Goal: Information Seeking & Learning: Learn about a topic

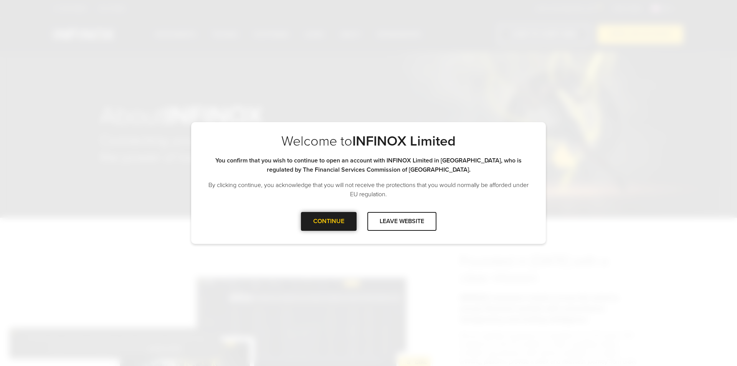
click at [329, 220] on div "CONTINUE" at bounding box center [329, 221] width 56 height 19
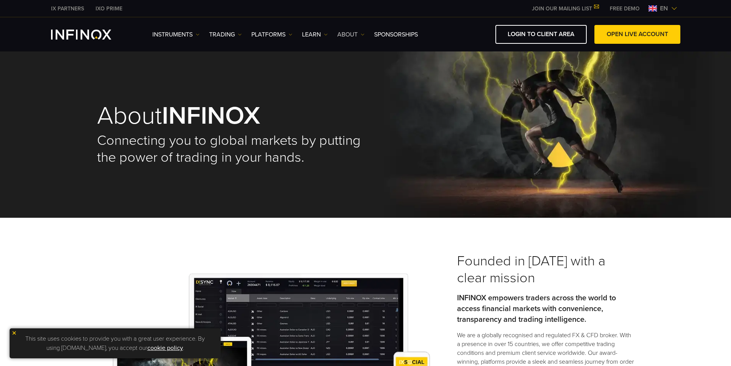
click at [356, 35] on link "ABOUT" at bounding box center [350, 34] width 27 height 9
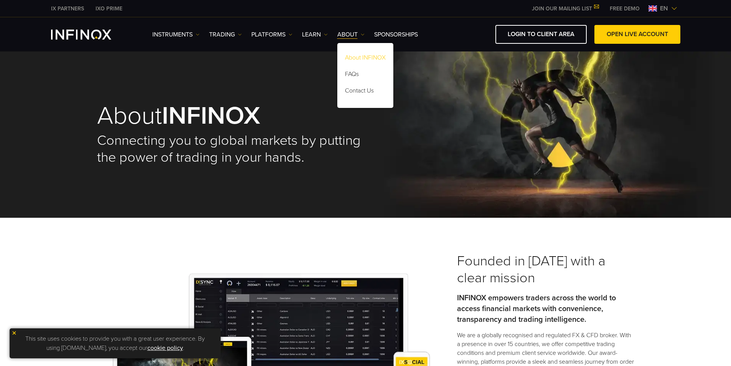
click at [358, 58] on link "About INFINOX" at bounding box center [365, 59] width 56 height 16
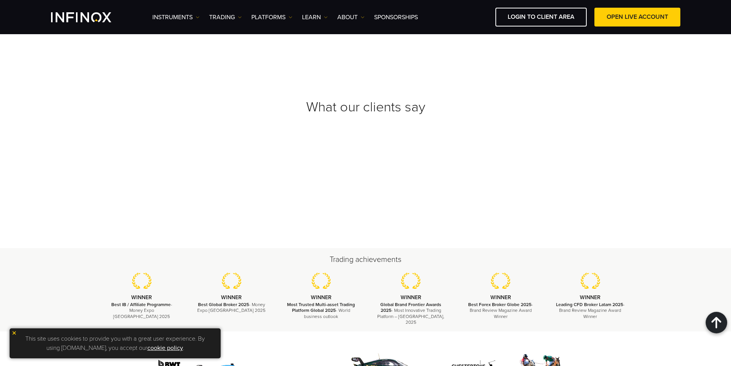
scroll to position [2494, 0]
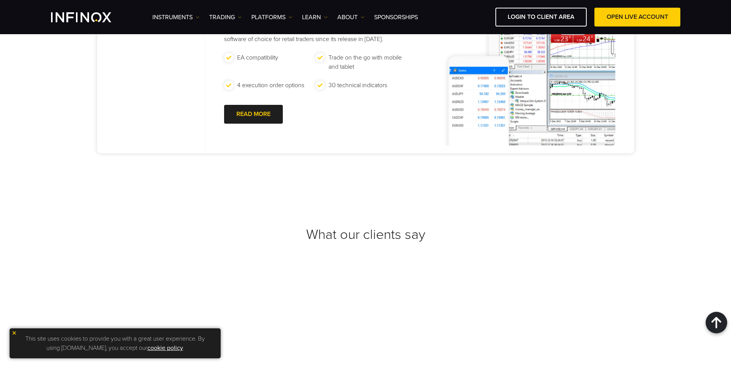
click at [243, 15] on ul "Instruments Instruments Product Information TRADING Accounts DEMO" at bounding box center [284, 17] width 265 height 9
click at [241, 16] on img at bounding box center [240, 17] width 4 height 4
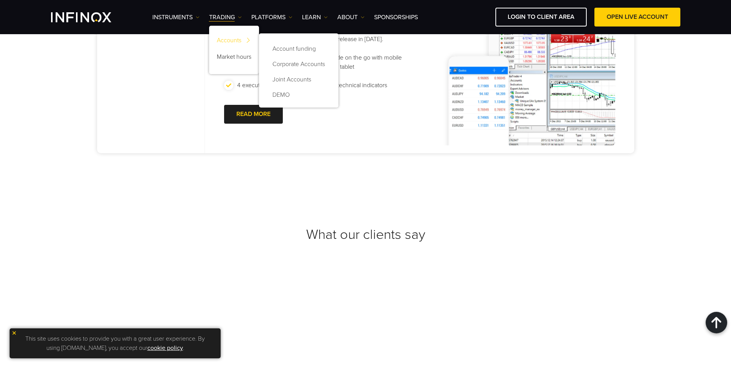
click at [237, 41] on link "Accounts" at bounding box center [234, 41] width 50 height 16
